Goal: Task Accomplishment & Management: Manage account settings

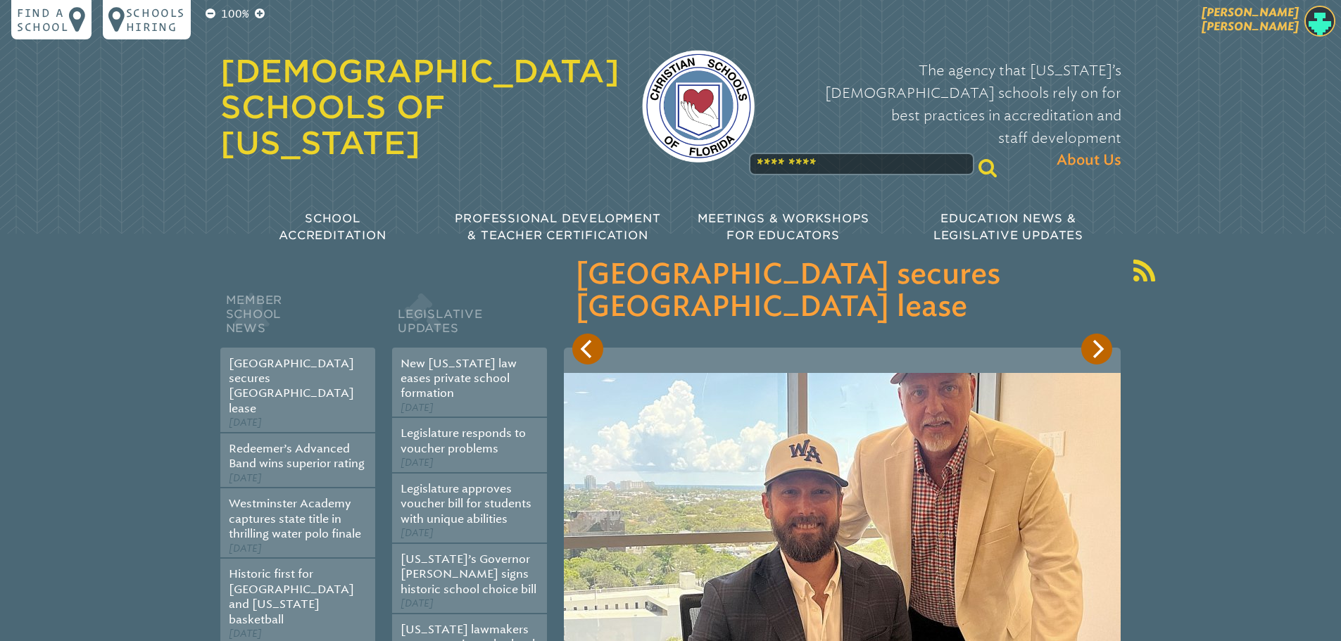
click at [1277, 27] on span "[PERSON_NAME]" at bounding box center [1250, 19] width 97 height 27
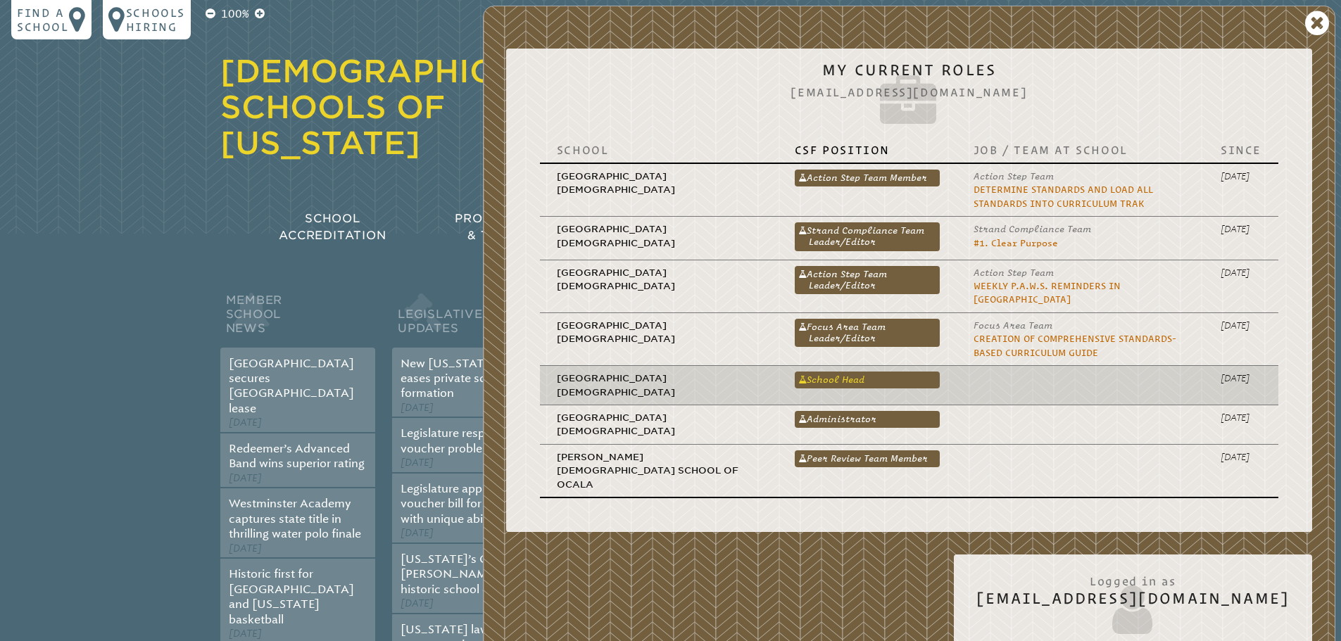
click at [795, 372] on link "School Head" at bounding box center [867, 380] width 145 height 17
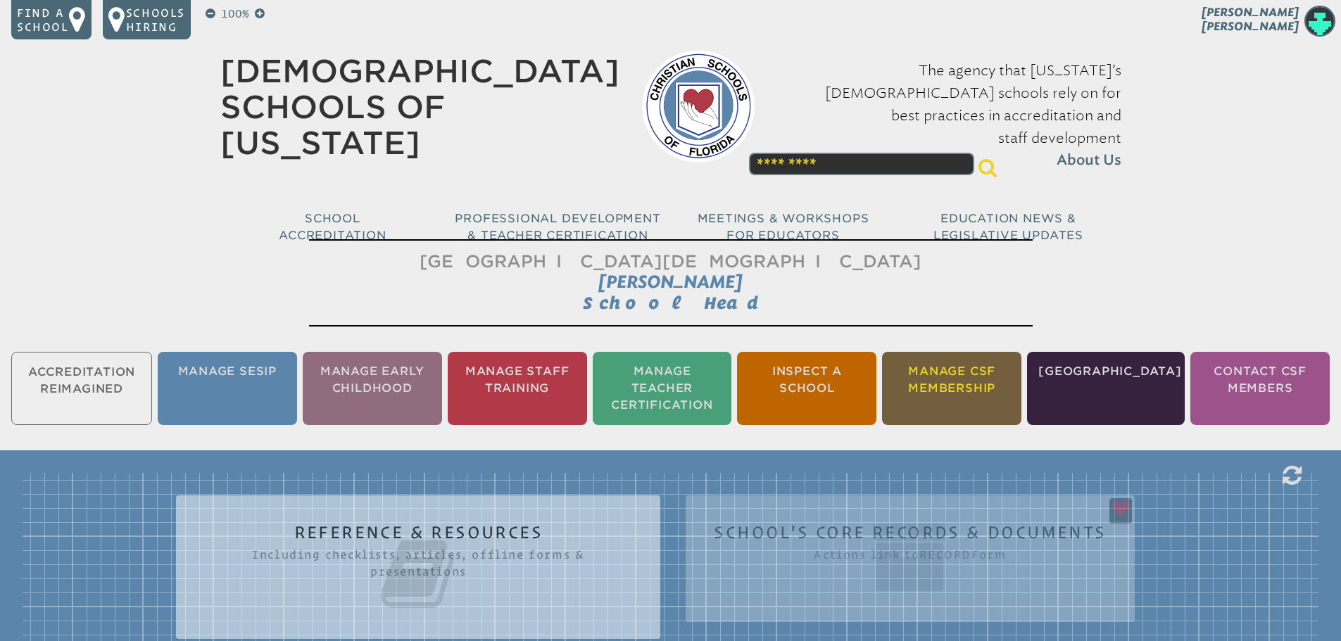
click at [980, 393] on li "Manage CSF Membership" at bounding box center [951, 388] width 139 height 73
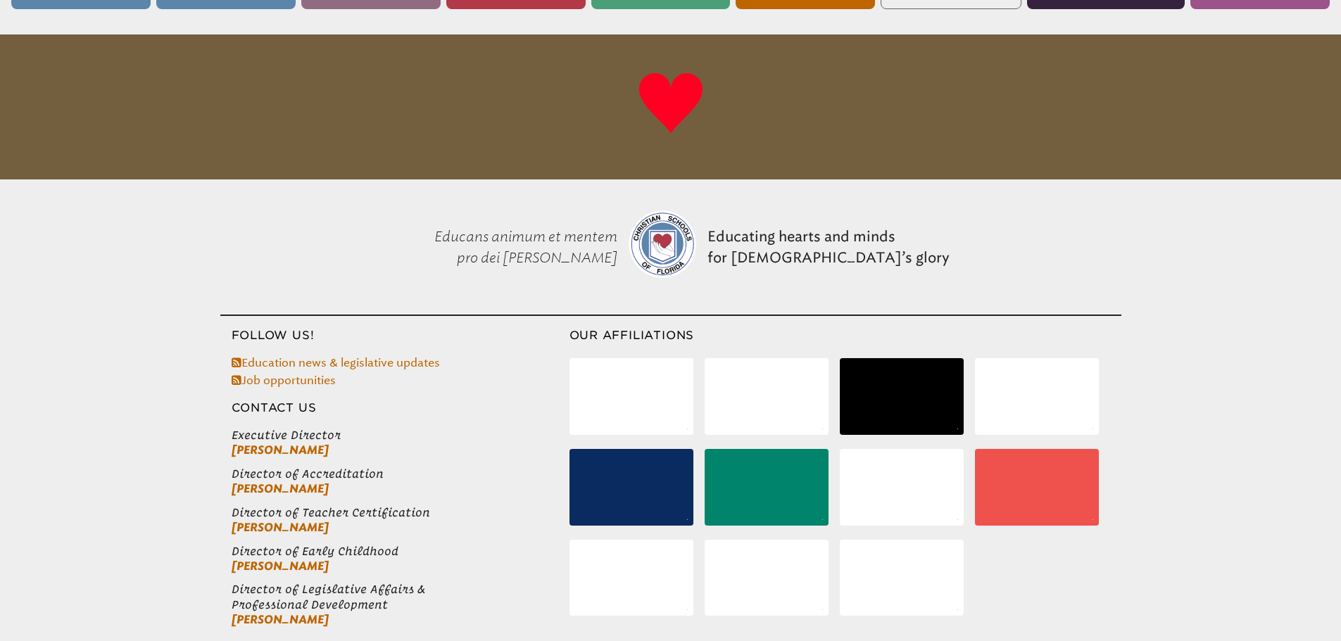
scroll to position [334, 0]
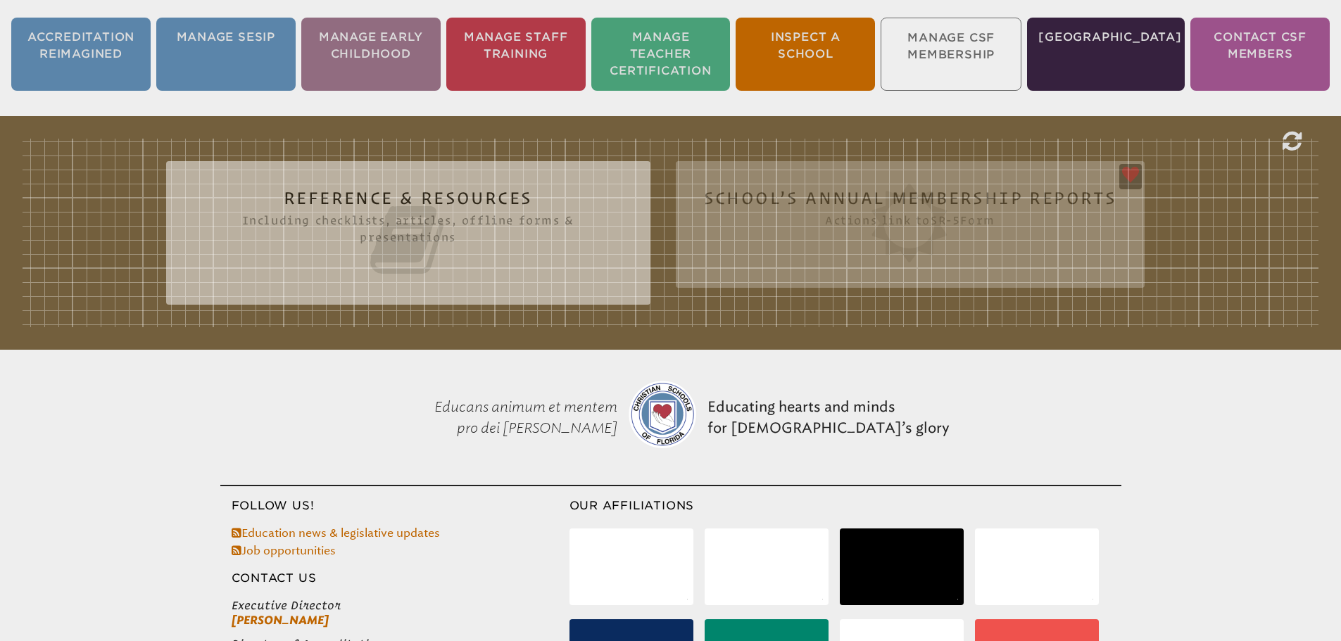
click at [926, 225] on div "Reference & Resources Including checklists, articles, offline forms & presentat…" at bounding box center [671, 233] width 1296 height 189
click at [1295, 141] on icon at bounding box center [1292, 141] width 19 height 23
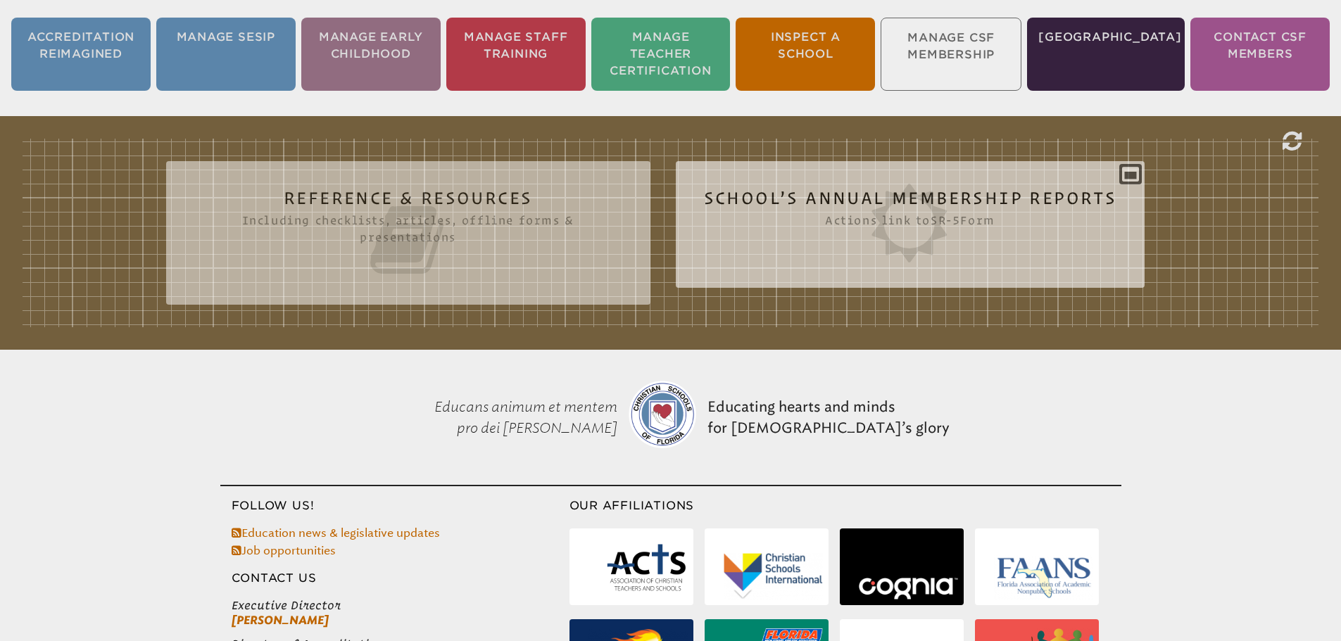
click at [955, 232] on icon at bounding box center [910, 223] width 413 height 79
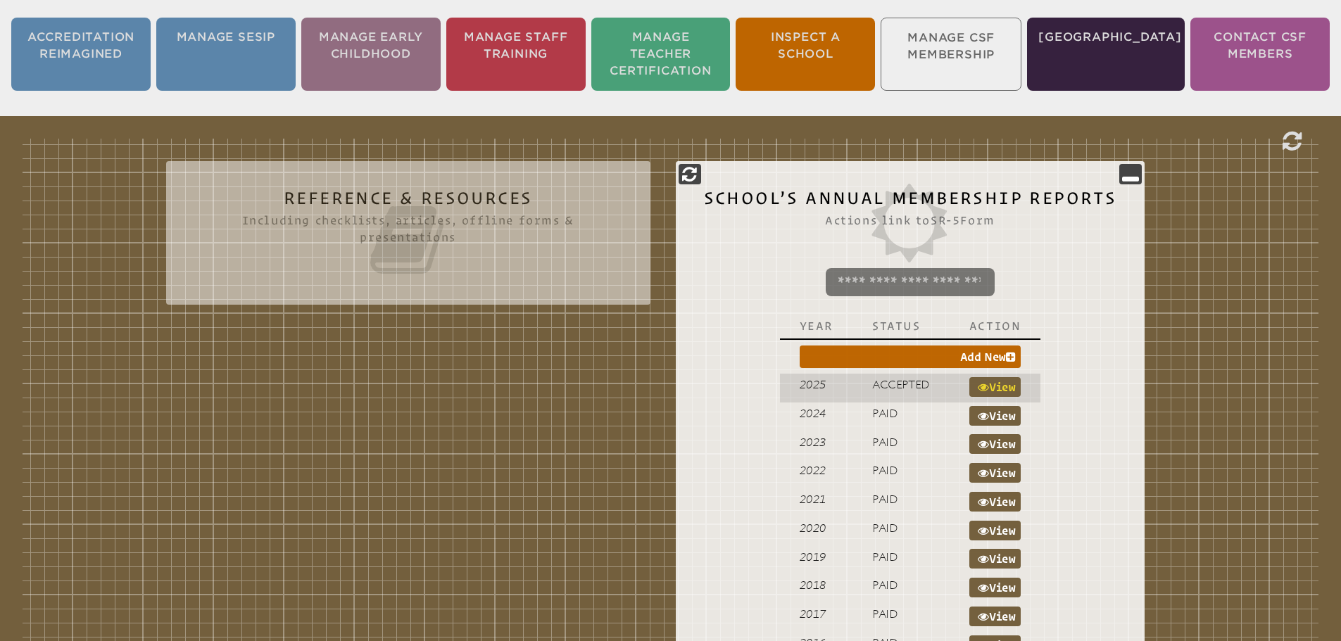
click at [997, 382] on link "View" at bounding box center [995, 387] width 52 height 20
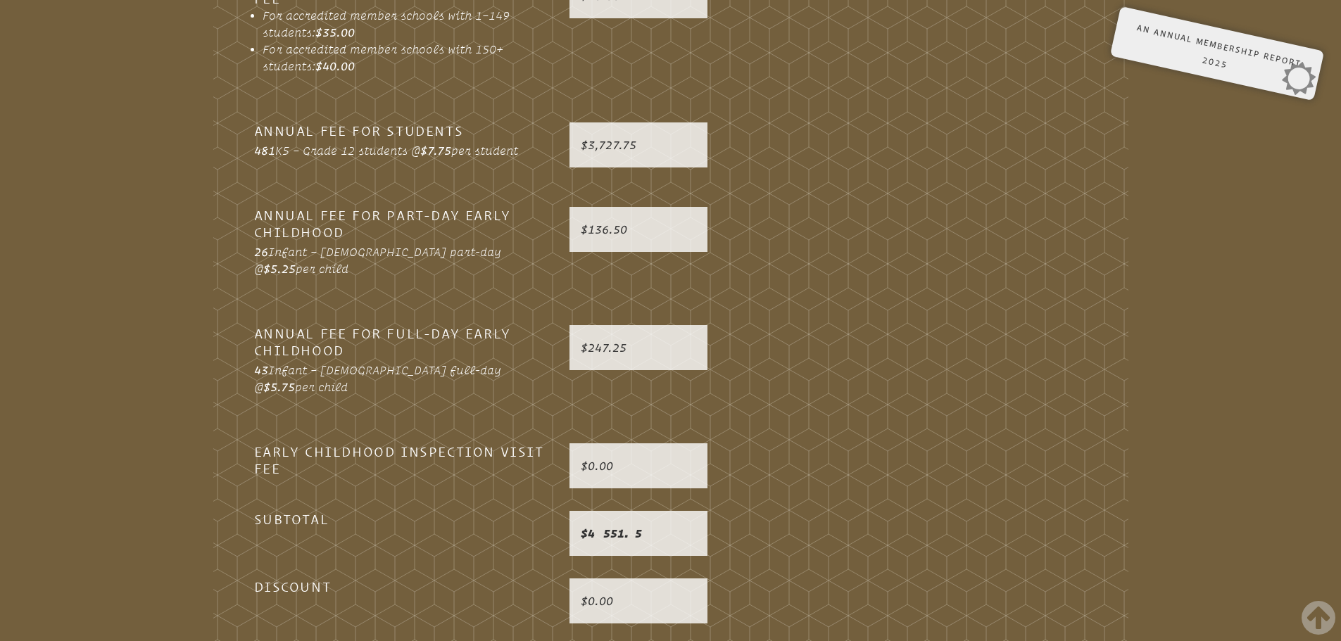
scroll to position [2641, 0]
